Goal: Navigation & Orientation: Find specific page/section

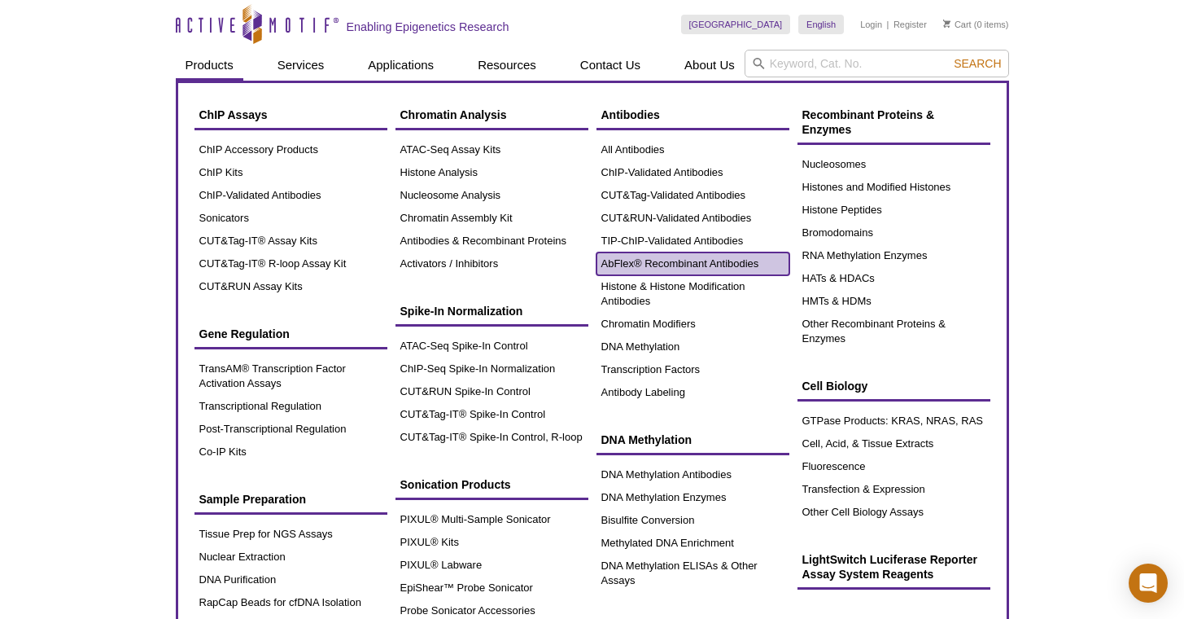
click at [673, 268] on link "AbFlex® Recombinant Antibodies" at bounding box center [693, 263] width 193 height 23
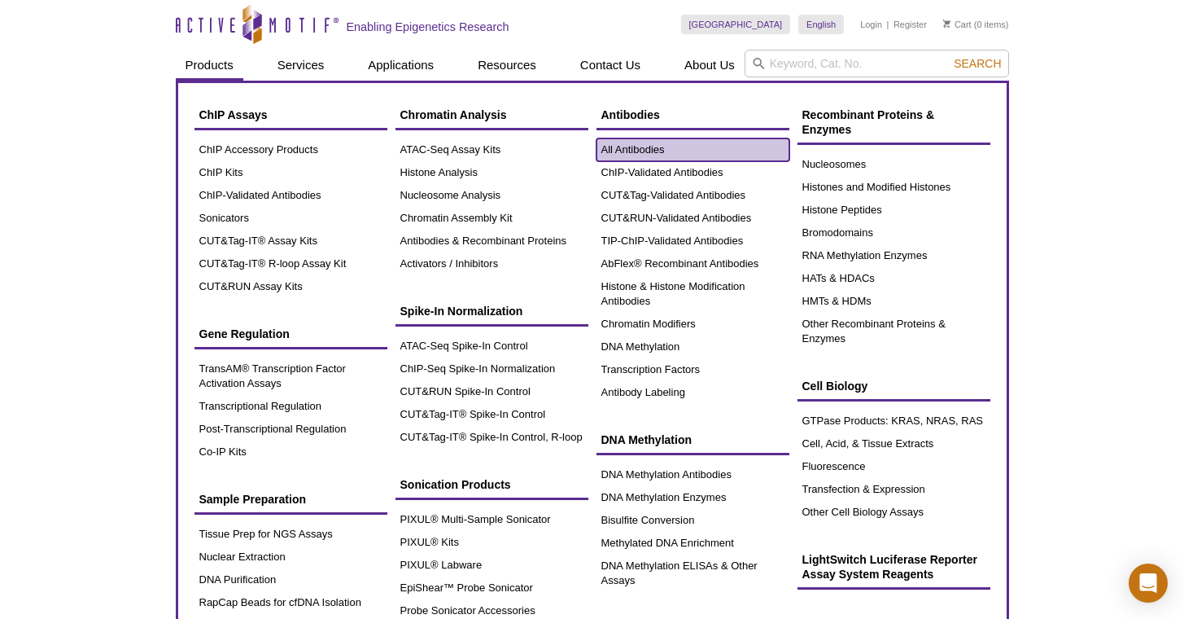
click at [631, 149] on link "All Antibodies" at bounding box center [693, 149] width 193 height 23
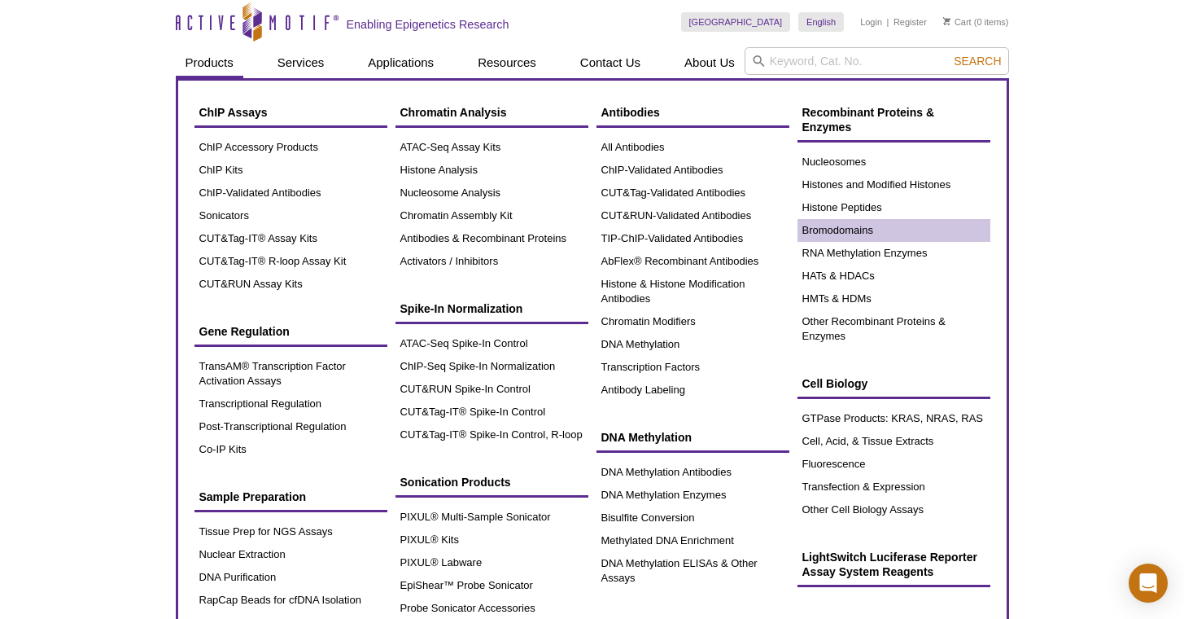
scroll to position [3, 0]
click at [882, 234] on link "Bromodomains" at bounding box center [894, 229] width 193 height 23
